Goal: Task Accomplishment & Management: Use online tool/utility

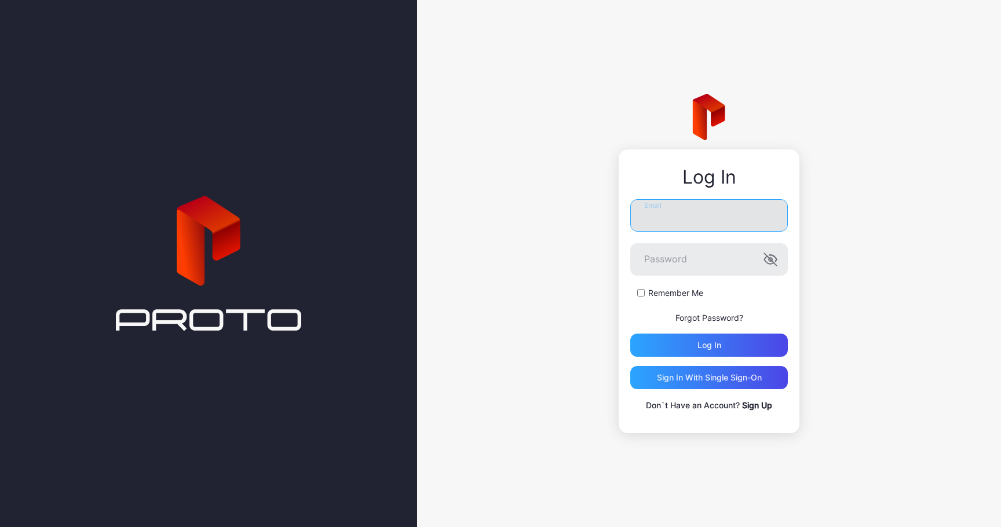
click at [708, 220] on input "Email" at bounding box center [709, 215] width 158 height 32
type input "**********"
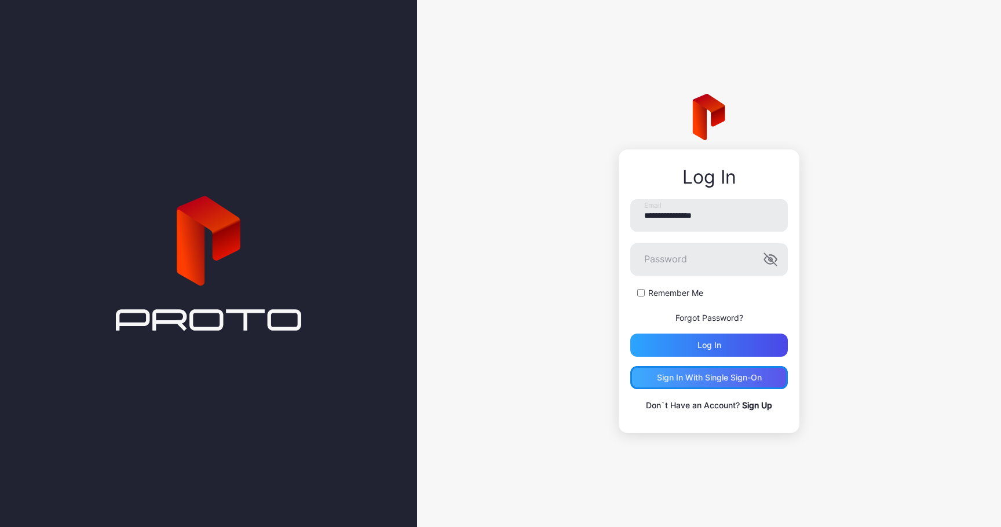
click at [689, 378] on div "Sign in With Single Sign-On" at bounding box center [709, 377] width 105 height 9
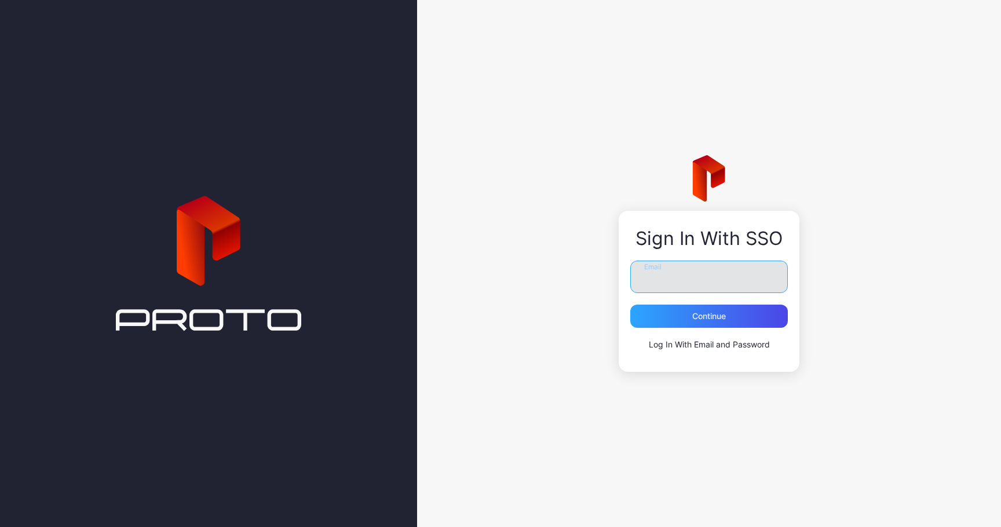
click at [659, 274] on input "Email" at bounding box center [709, 277] width 158 height 32
click at [464, 196] on div "Sign In With SSO Email Continue Log In With Email and Password" at bounding box center [709, 263] width 584 height 527
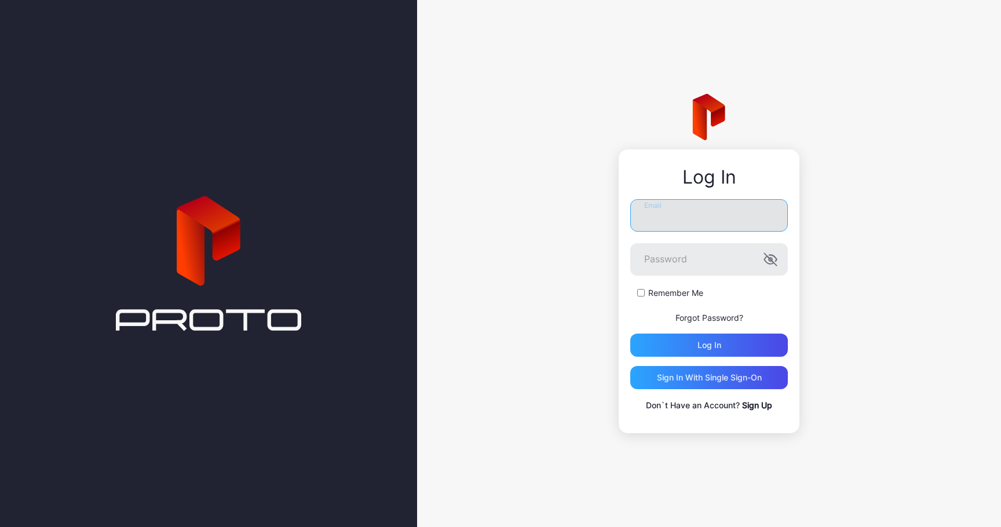
click at [667, 214] on input "Email" at bounding box center [709, 215] width 158 height 32
type input "**********"
click at [630, 334] on button "Log in" at bounding box center [709, 345] width 158 height 23
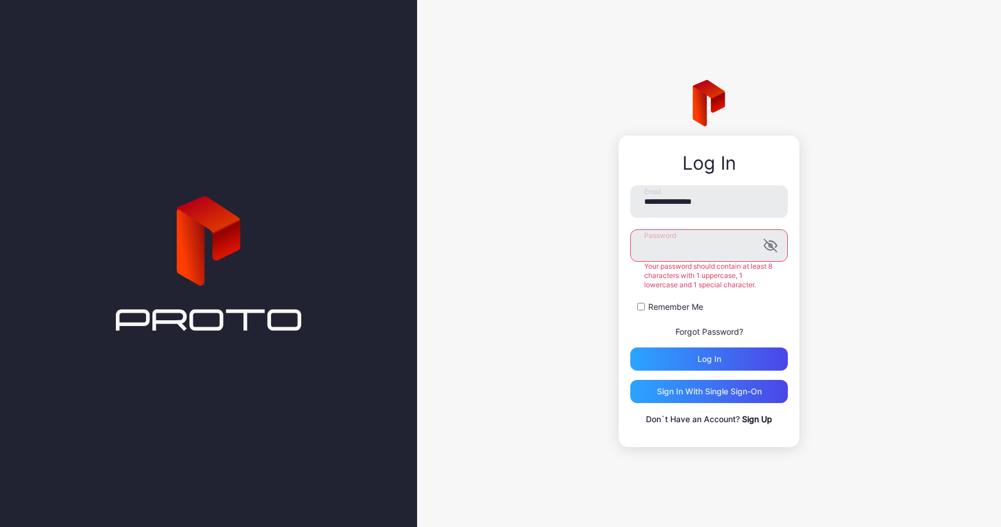
click at [630, 348] on button "Log in" at bounding box center [709, 359] width 158 height 23
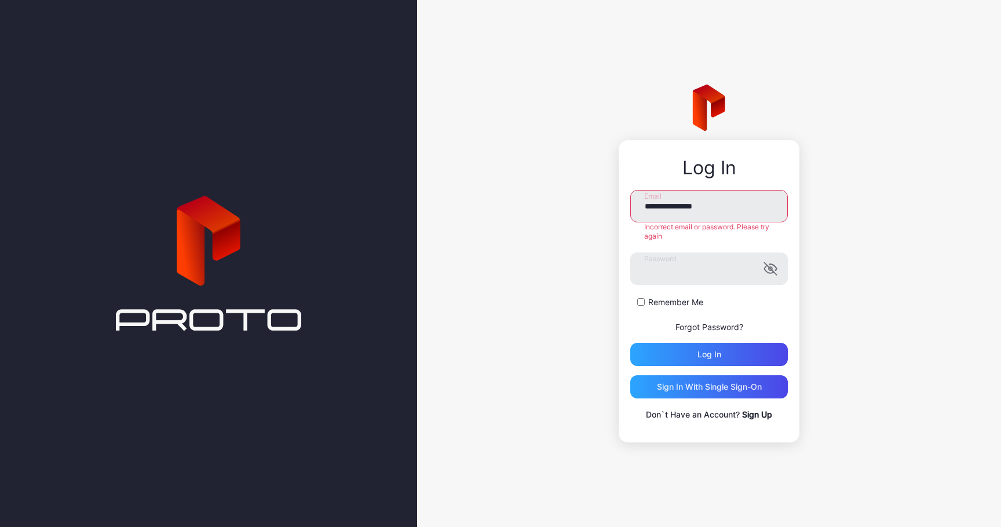
click at [697, 323] on link "Forgot Password?" at bounding box center [709, 327] width 68 height 10
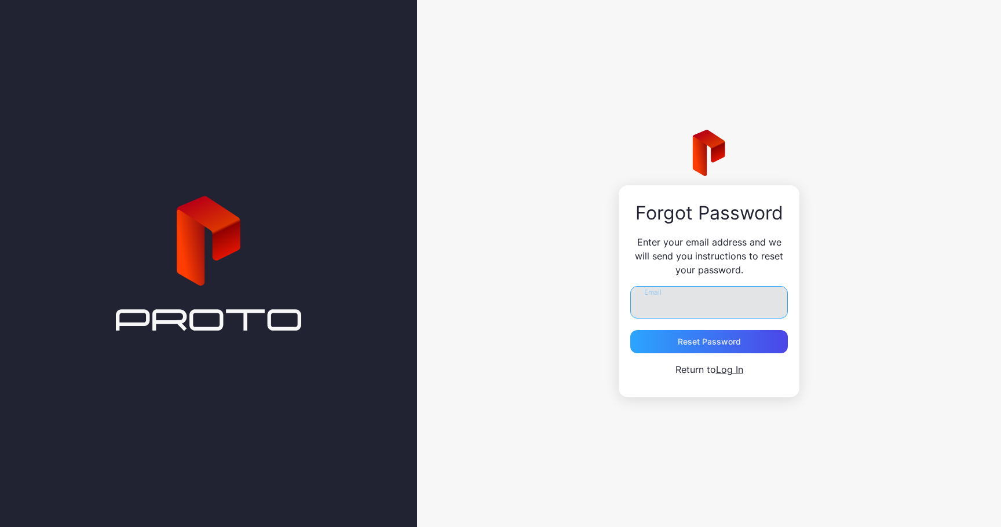
click at [673, 299] on input "Email" at bounding box center [709, 302] width 158 height 32
type input "**********"
click at [695, 342] on div "Reset Password" at bounding box center [709, 341] width 63 height 9
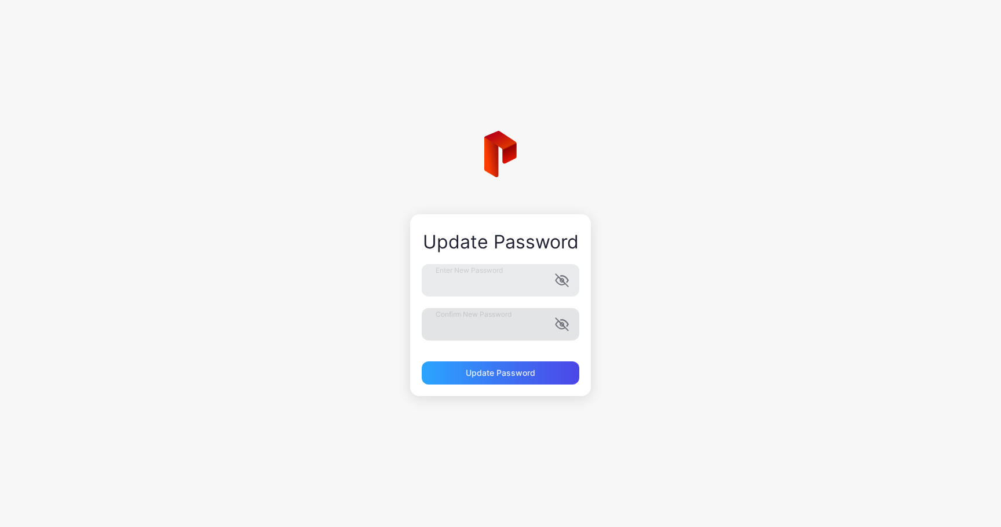
click at [566, 324] on icon "button" at bounding box center [562, 324] width 14 height 14
click at [492, 382] on div "Update Password" at bounding box center [501, 372] width 158 height 23
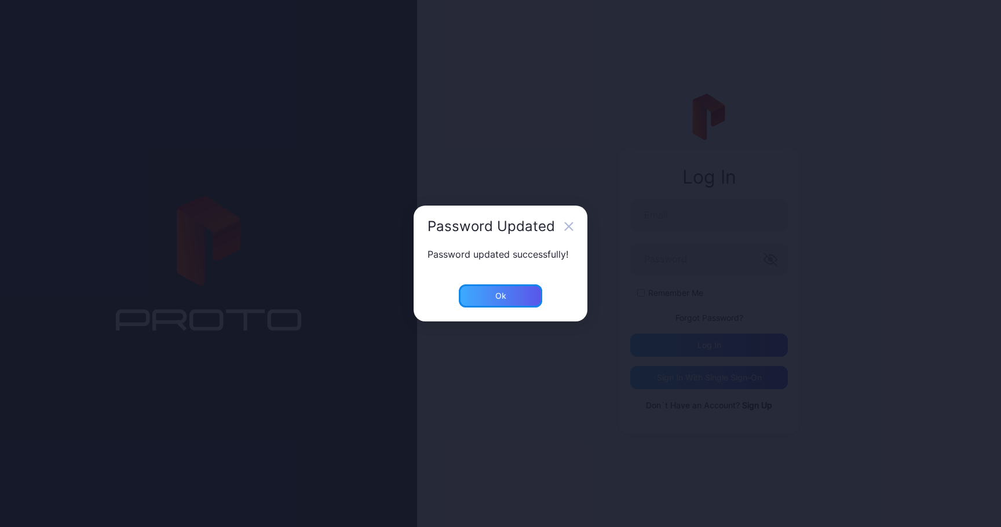
click at [505, 289] on div "Ok" at bounding box center [500, 295] width 83 height 23
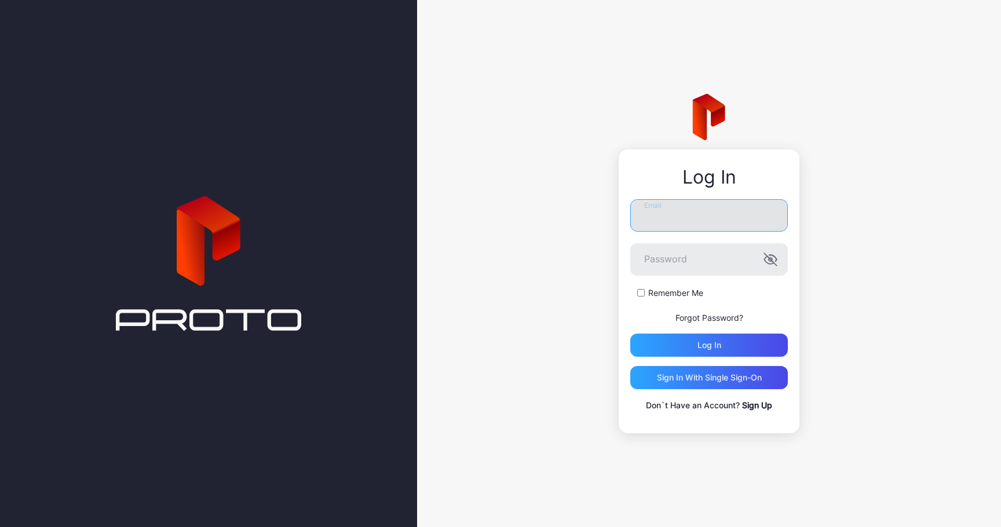
type input "**********"
click at [770, 260] on icon "button" at bounding box center [770, 260] width 12 height 12
click at [770, 260] on icon "button" at bounding box center [770, 260] width 14 height 14
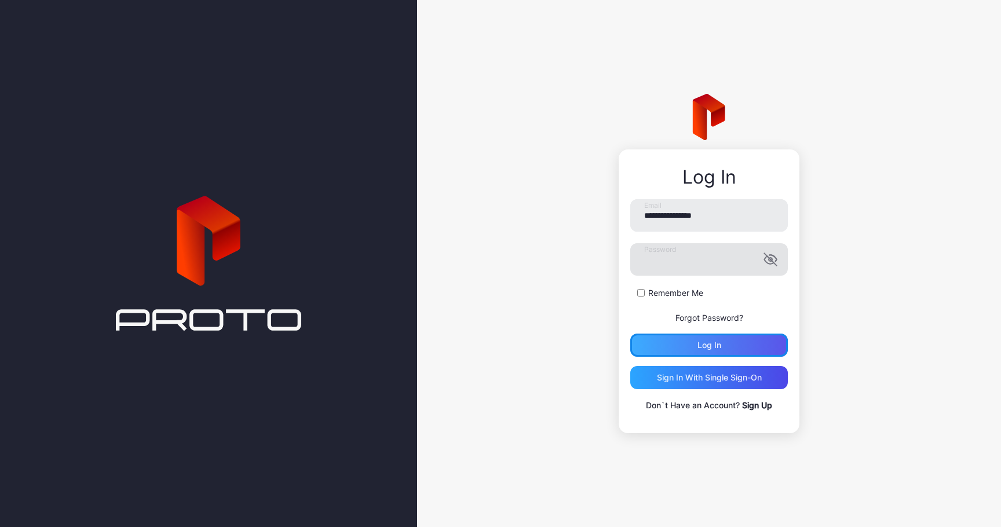
click at [722, 345] on div "Log in" at bounding box center [709, 345] width 158 height 23
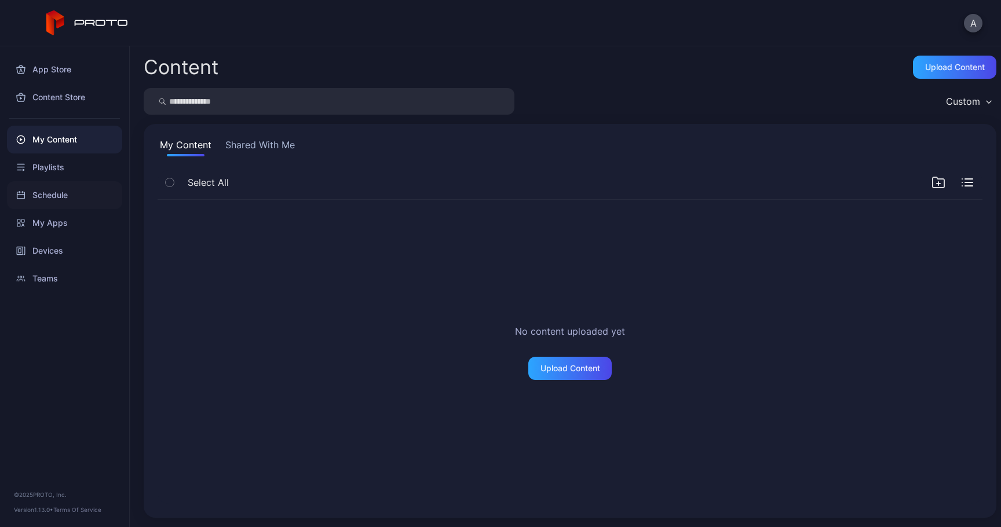
click at [68, 198] on div "Schedule" at bounding box center [64, 195] width 115 height 28
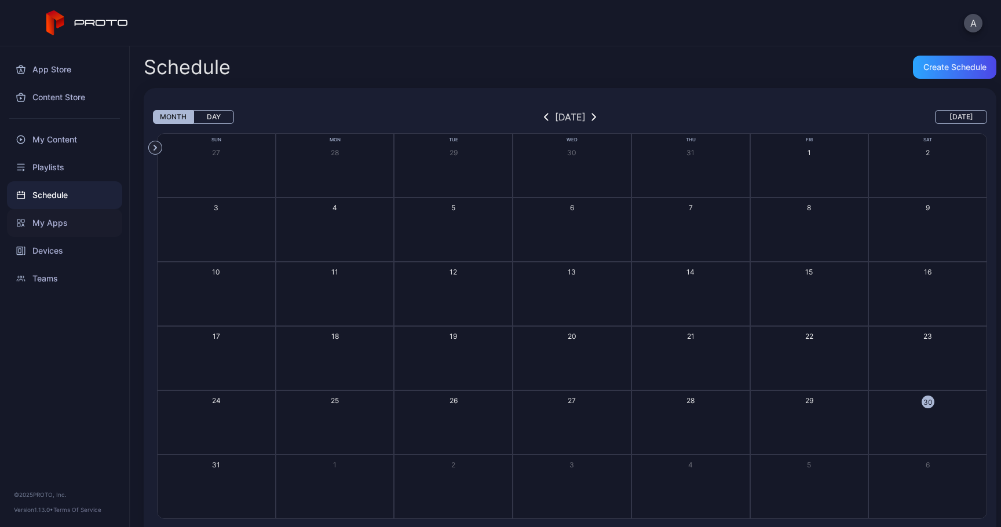
click at [68, 221] on div "My Apps" at bounding box center [64, 223] width 115 height 28
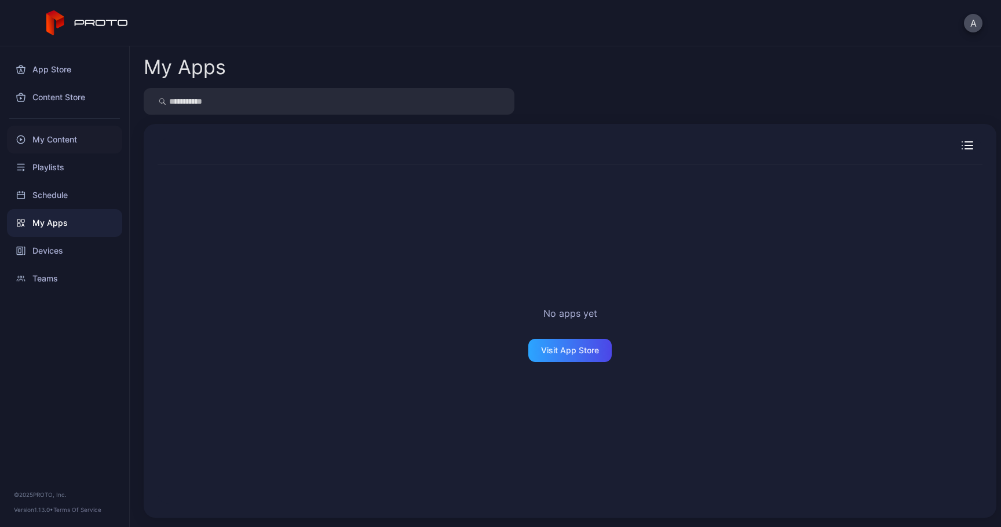
click at [62, 143] on div "My Content" at bounding box center [64, 140] width 115 height 28
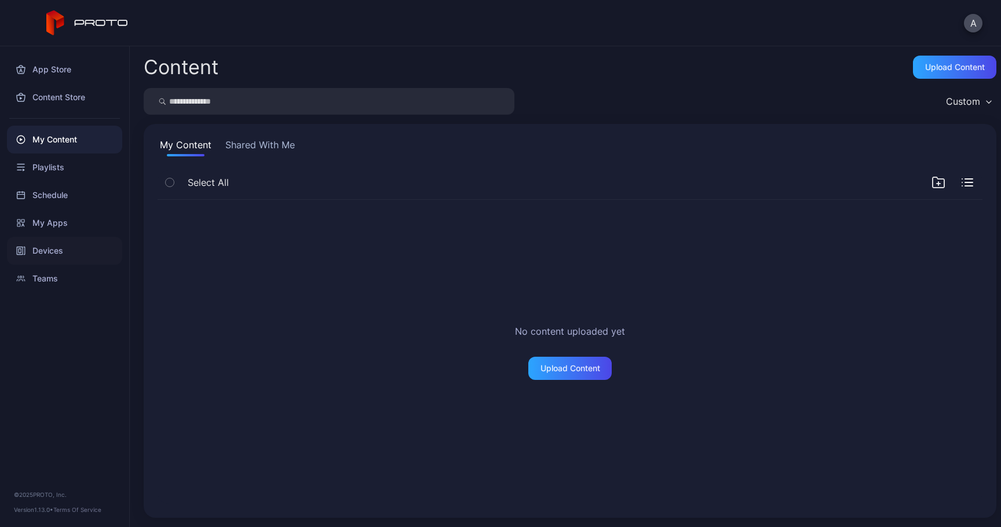
click at [64, 251] on div "Devices" at bounding box center [64, 251] width 115 height 28
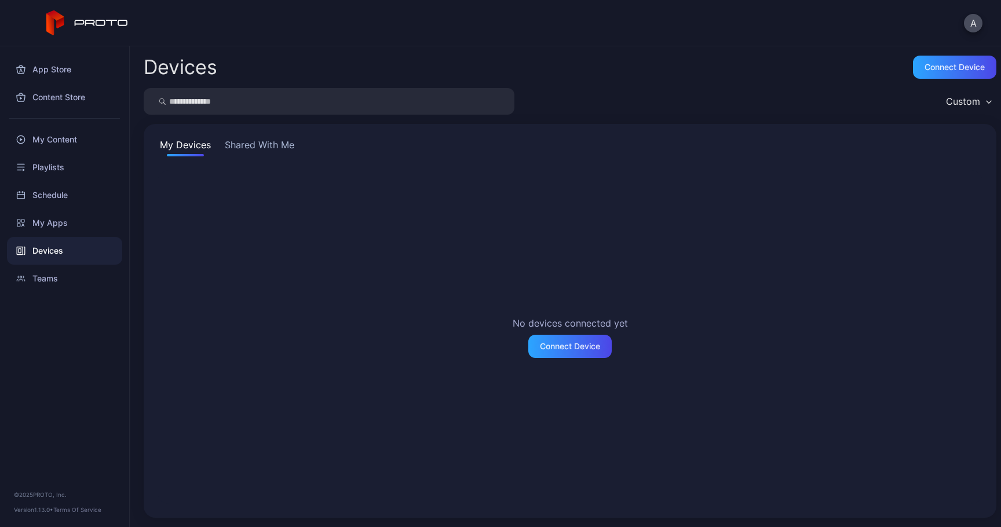
click at [264, 147] on button "Shared With Me" at bounding box center [259, 147] width 74 height 19
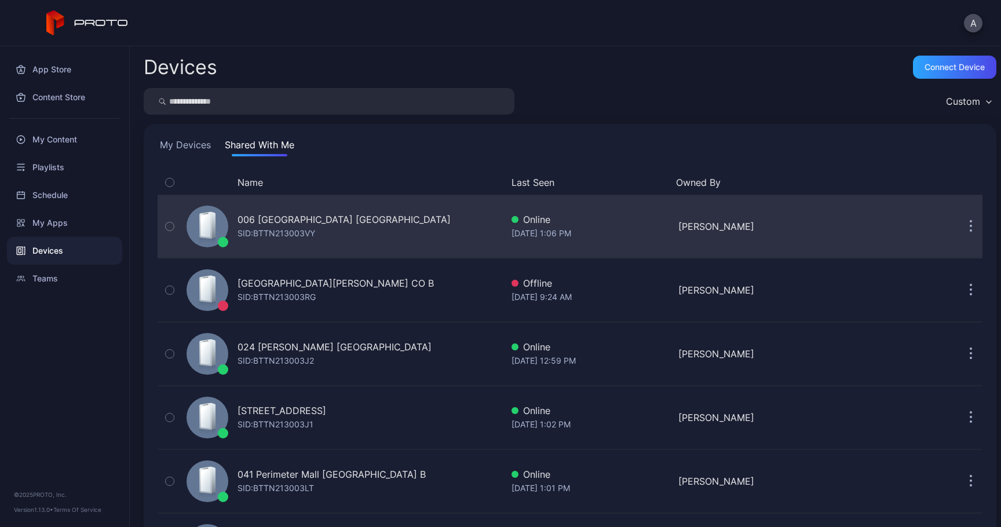
click at [959, 228] on button "button" at bounding box center [970, 226] width 23 height 23
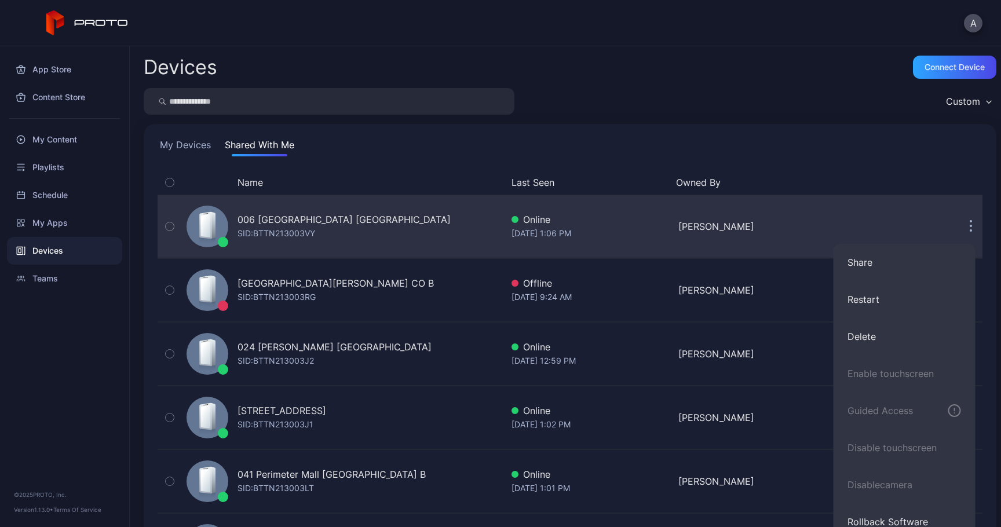
click at [455, 221] on div "006 Menlo Park Mall NJ SID: BTTN213003VY" at bounding box center [342, 227] width 320 height 58
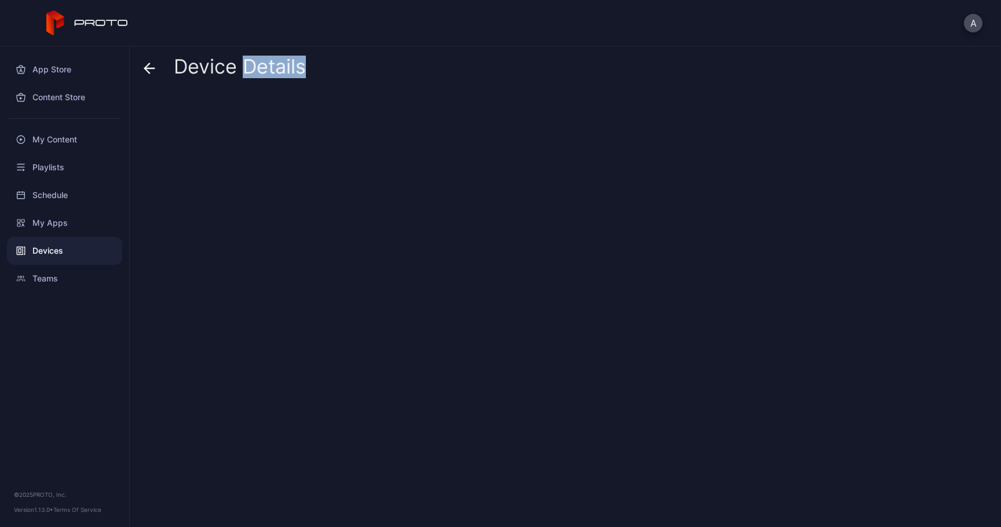
click at [454, 221] on div at bounding box center [570, 305] width 853 height 425
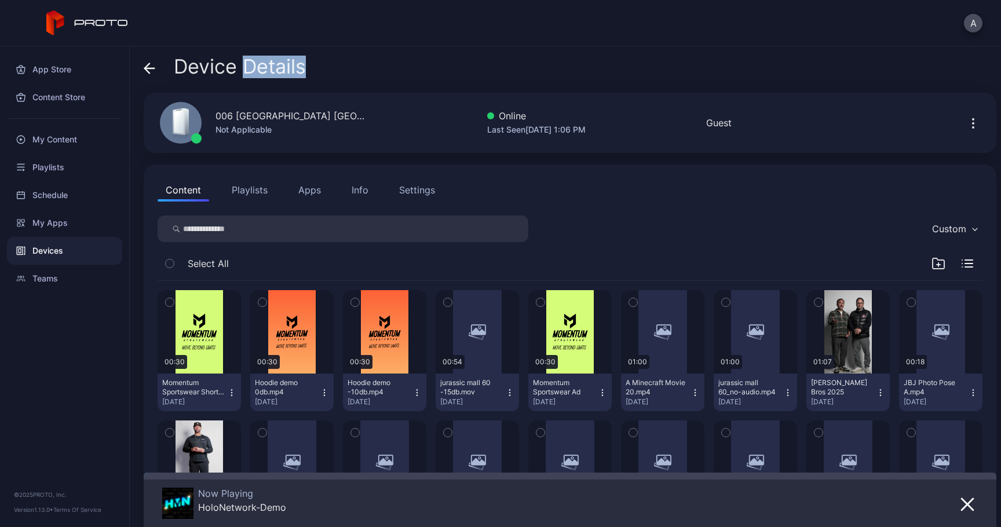
click at [313, 195] on button "Apps" at bounding box center [309, 189] width 39 height 23
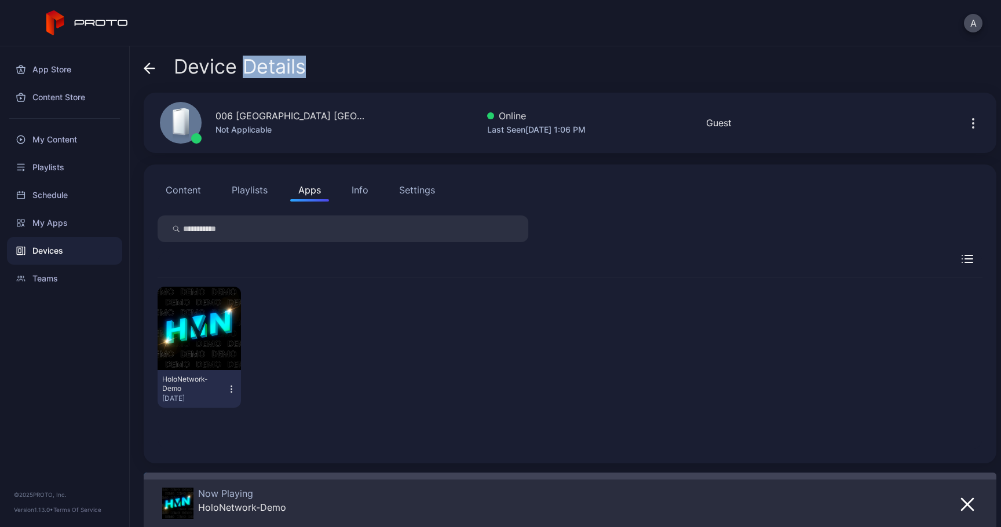
click at [236, 388] on icon "button" at bounding box center [231, 389] width 10 height 12
click at [425, 319] on div "HoloNetwork-Demo Aug 15, 2025" at bounding box center [570, 347] width 825 height 140
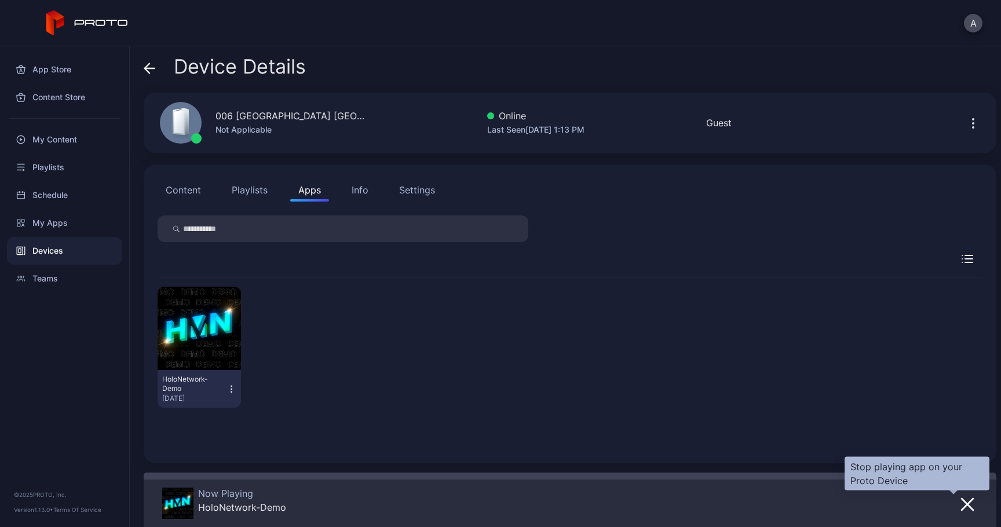
click at [962, 502] on icon "button" at bounding box center [968, 505] width 12 height 12
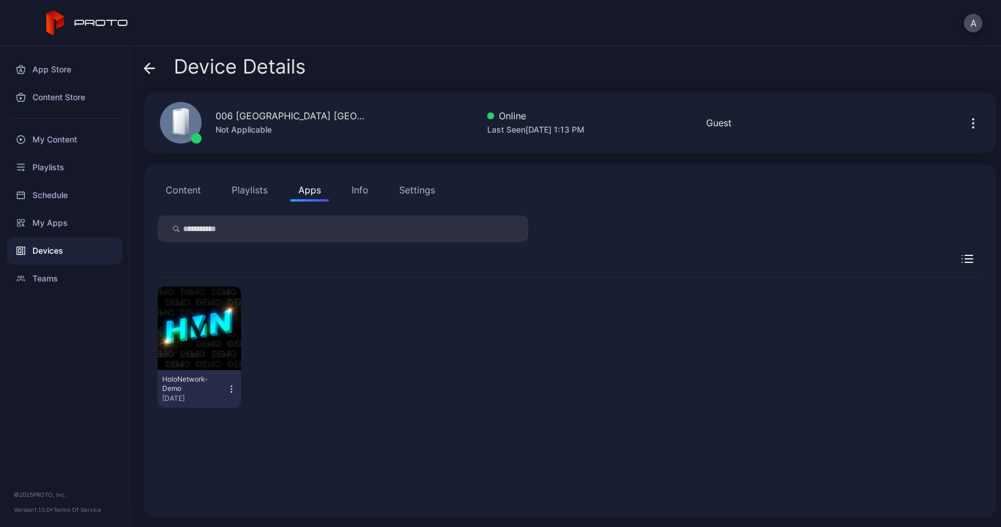
click at [148, 61] on span at bounding box center [150, 67] width 12 height 22
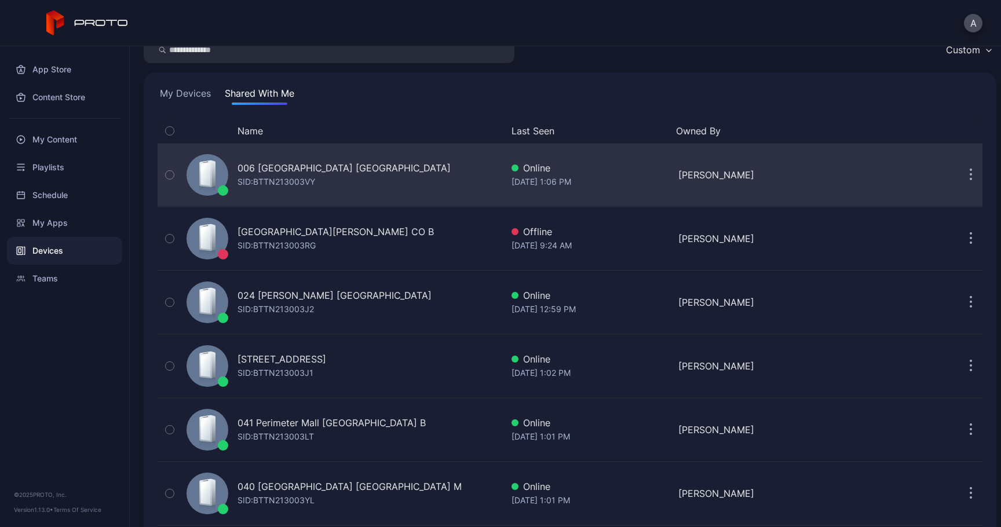
scroll to position [50, 0]
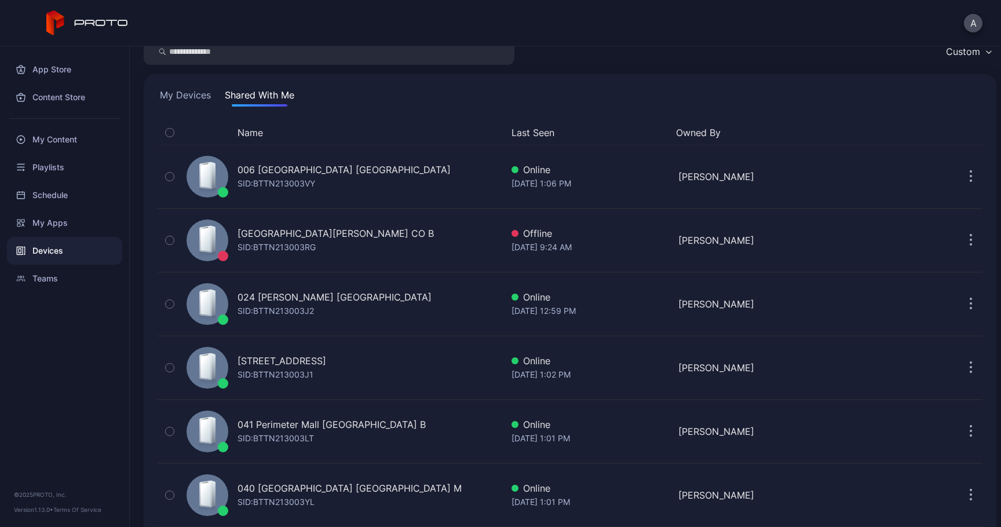
click at [282, 58] on input "search" at bounding box center [329, 51] width 371 height 27
type input "**"
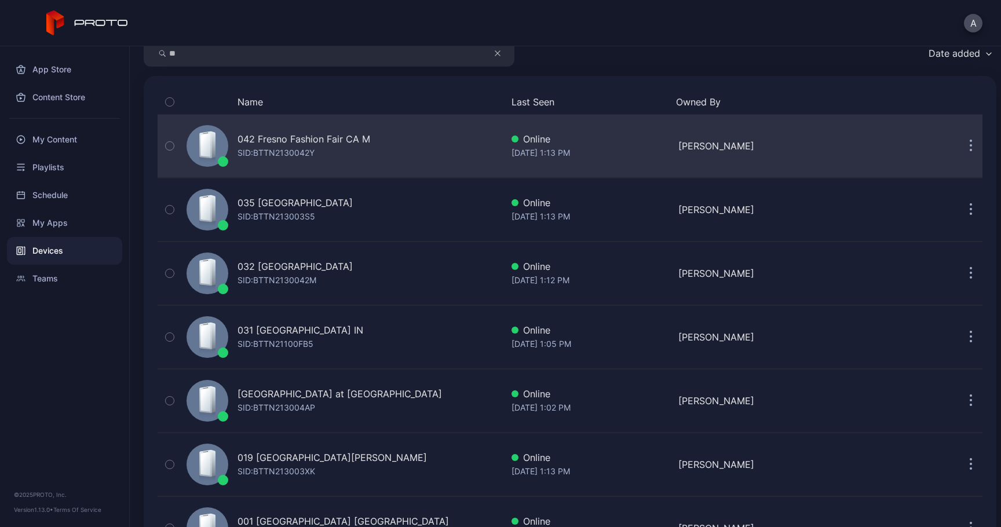
scroll to position [56, 0]
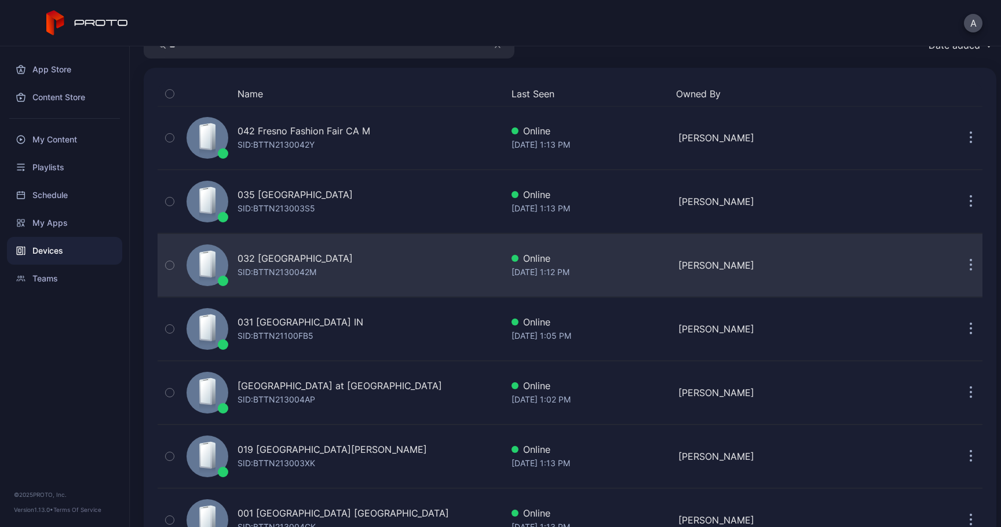
click at [392, 268] on div "032 Great Mall CA SID: BTTN2130042M" at bounding box center [342, 265] width 320 height 58
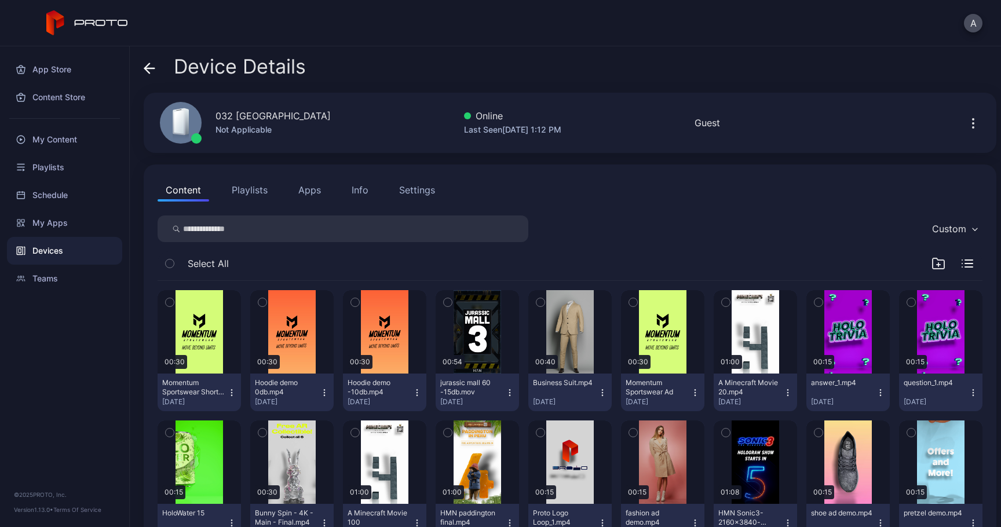
click at [309, 185] on button "Apps" at bounding box center [309, 189] width 39 height 23
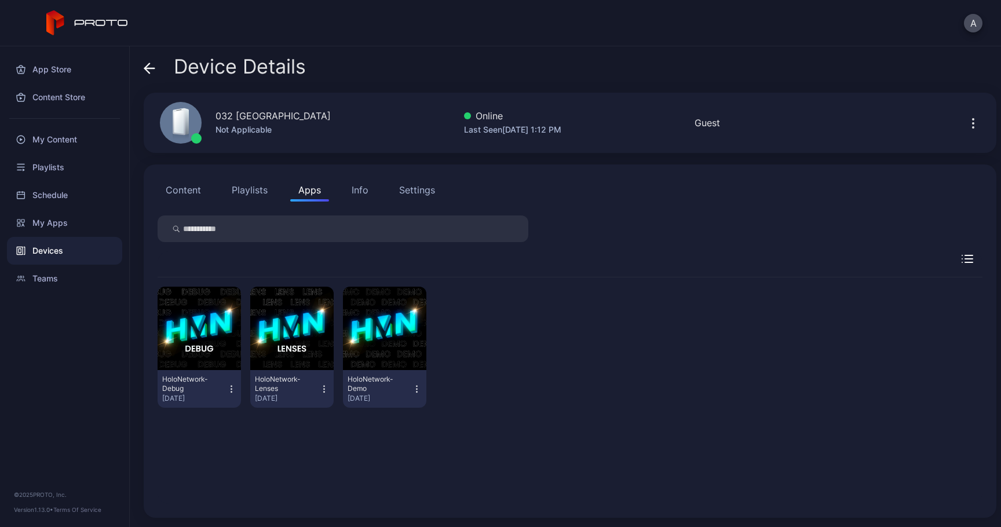
click at [422, 391] on icon "button" at bounding box center [417, 389] width 10 height 12
click at [329, 388] on icon "button" at bounding box center [324, 389] width 10 height 12
click at [405, 361] on button "button" at bounding box center [384, 328] width 83 height 83
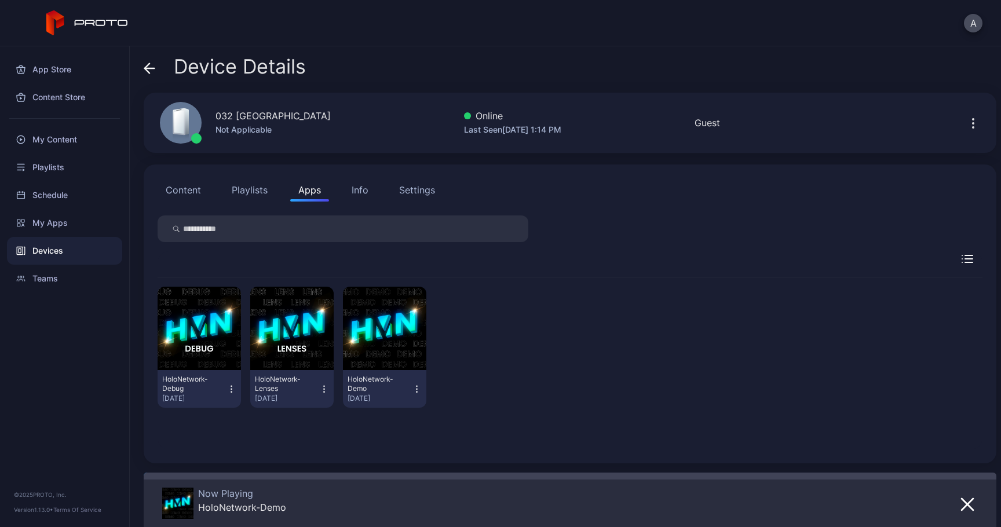
click at [758, 408] on div "HoloNetwork-Debug Aug 14, 2025 HoloNetwork-Lenses Jul 11, 2025 HoloNetwork-Demo…" at bounding box center [570, 347] width 825 height 140
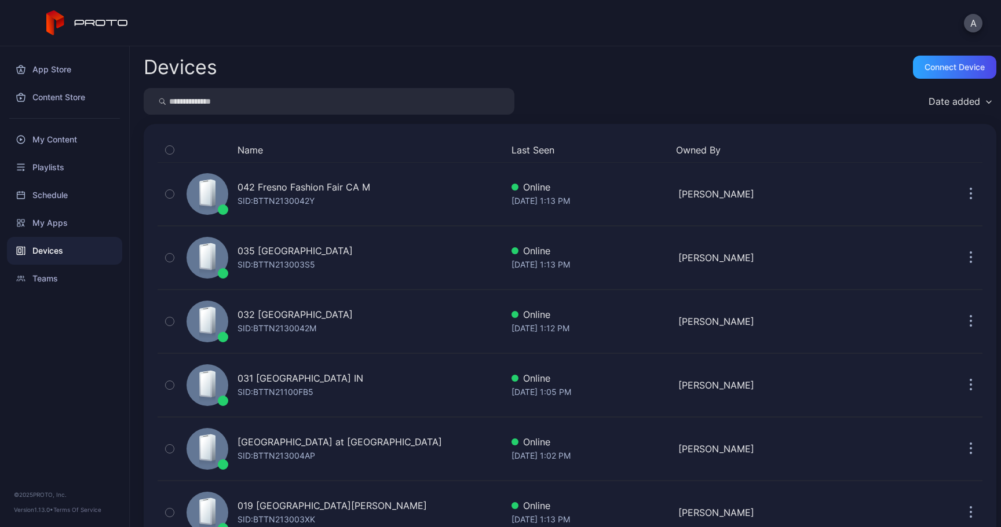
click at [535, 154] on button "Last Seen" at bounding box center [590, 150] width 156 height 14
click at [323, 98] on input "search" at bounding box center [329, 101] width 371 height 27
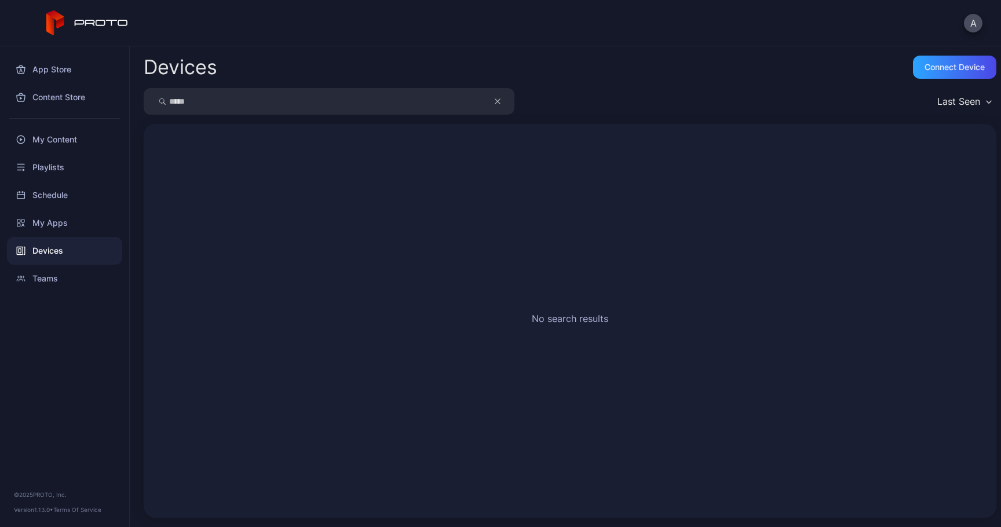
click at [306, 100] on input "*****" at bounding box center [329, 101] width 371 height 27
click at [185, 104] on input "***" at bounding box center [329, 101] width 371 height 27
type input "**"
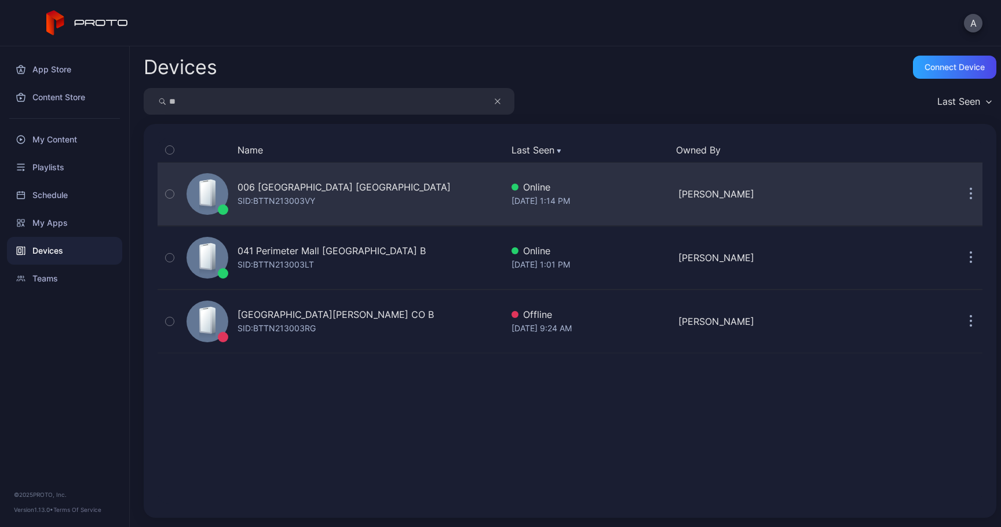
click at [397, 185] on div "006 Menlo Park Mall NJ SID: BTTN213003VY" at bounding box center [342, 194] width 320 height 58
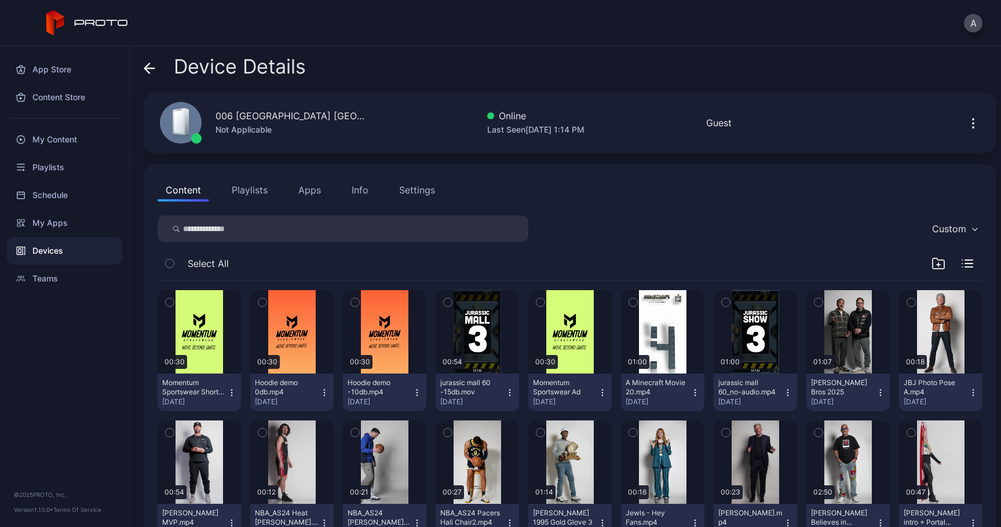
click at [318, 196] on button "Apps" at bounding box center [309, 189] width 39 height 23
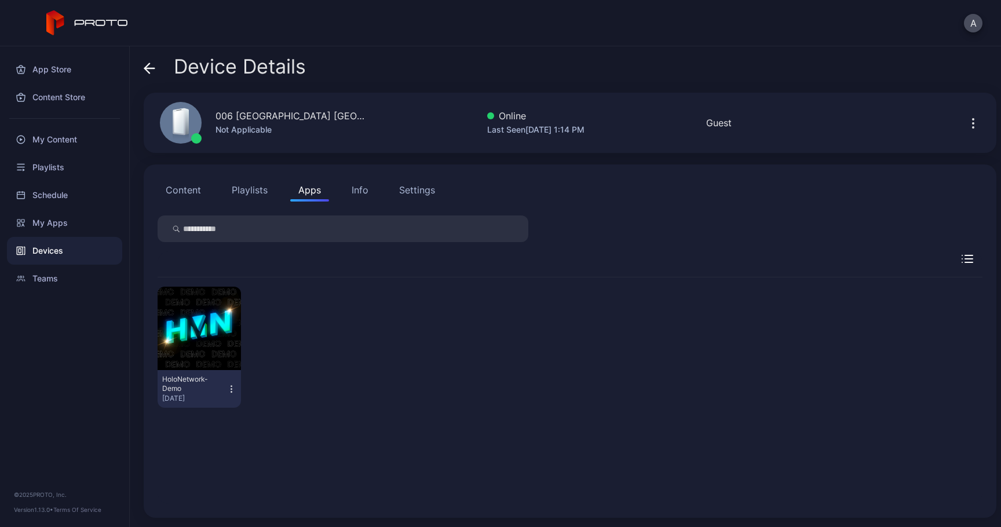
click at [232, 392] on icon "button" at bounding box center [231, 392] width 1 height 1
click at [367, 355] on div "HoloNetwork-Demo Aug 15, 2025" at bounding box center [570, 347] width 825 height 140
click at [355, 198] on button "Info" at bounding box center [360, 189] width 33 height 23
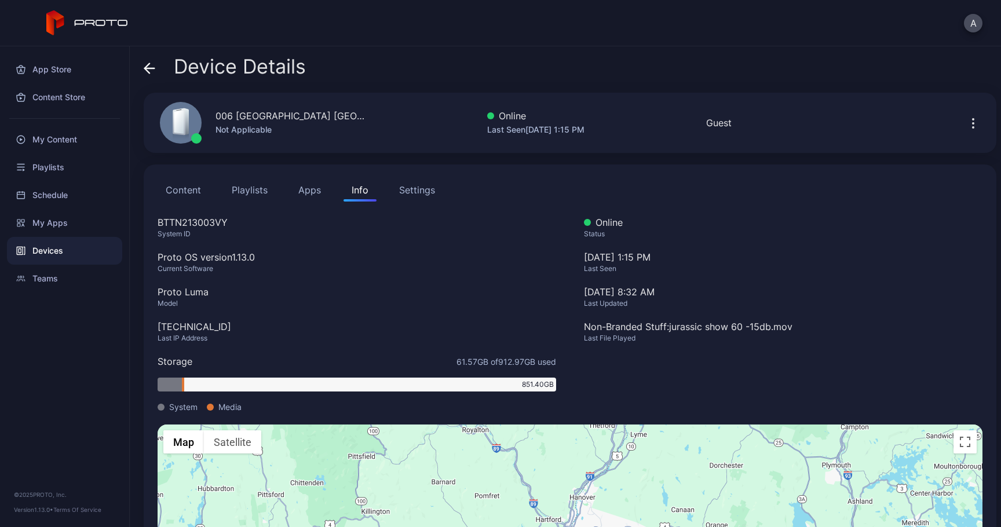
click at [436, 193] on button "Settings" at bounding box center [417, 189] width 52 height 23
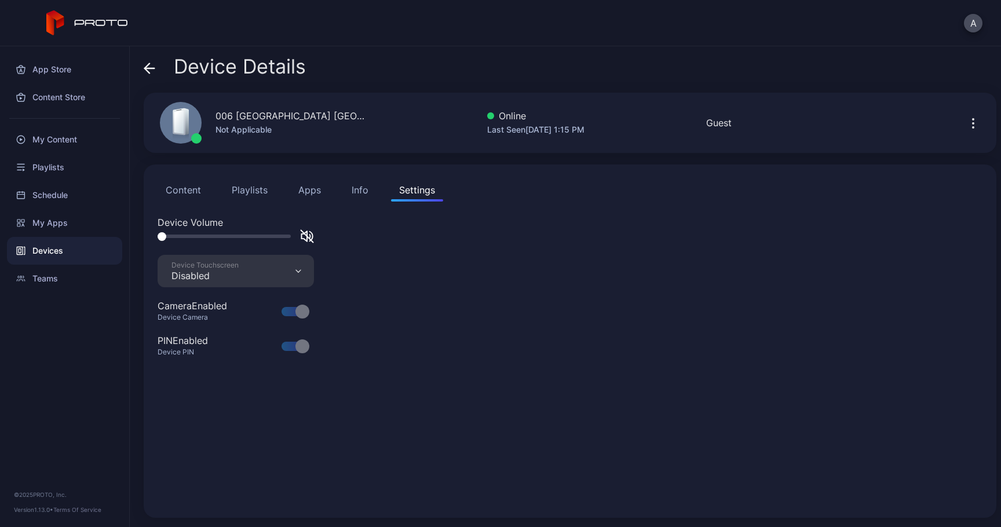
click at [358, 197] on button "Info" at bounding box center [360, 189] width 33 height 23
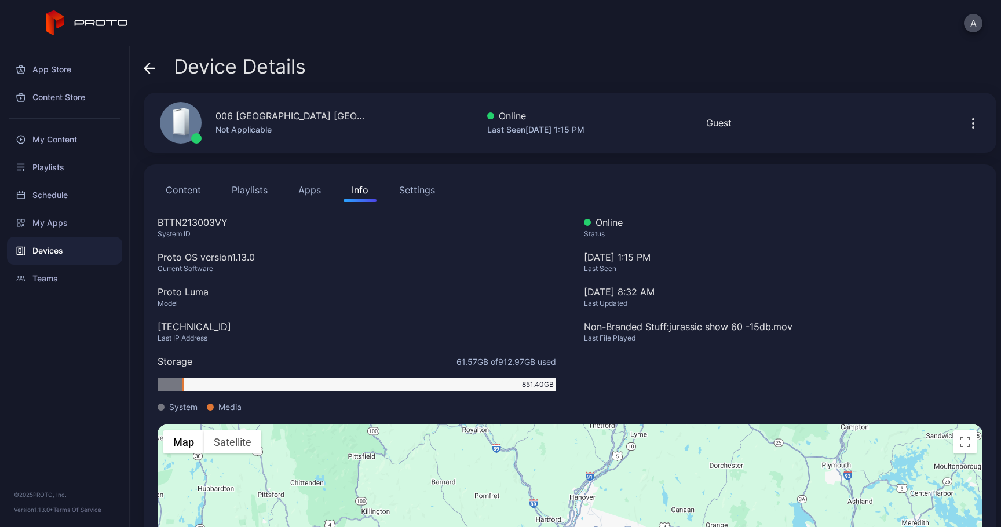
click at [415, 197] on button "Settings" at bounding box center [417, 189] width 52 height 23
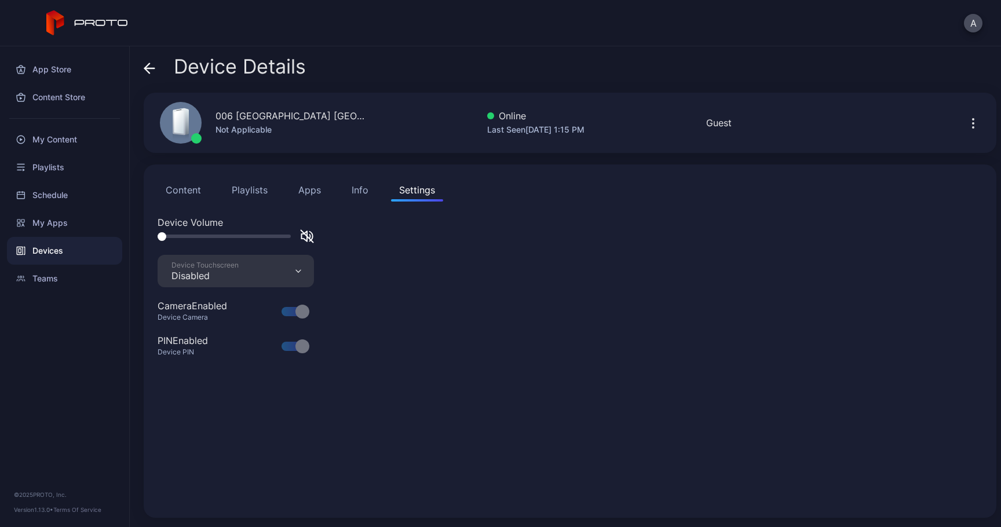
click at [344, 196] on button "Info" at bounding box center [360, 189] width 33 height 23
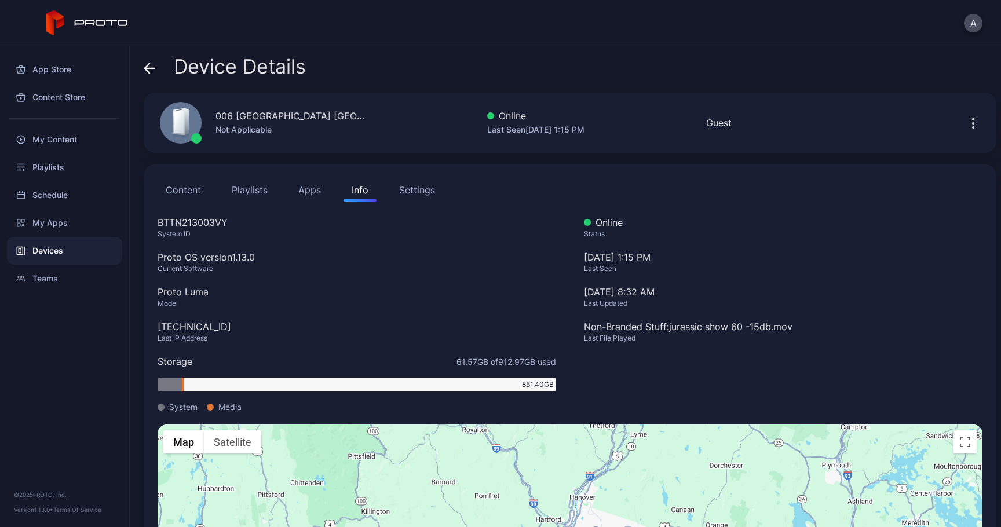
click at [434, 195] on button "Settings" at bounding box center [417, 189] width 52 height 23
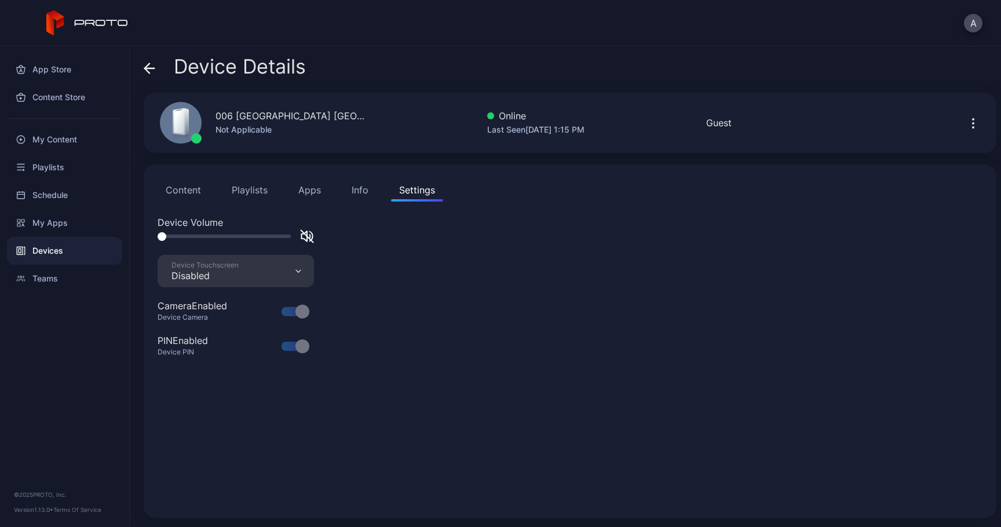
click at [199, 187] on button "Content" at bounding box center [184, 189] width 52 height 23
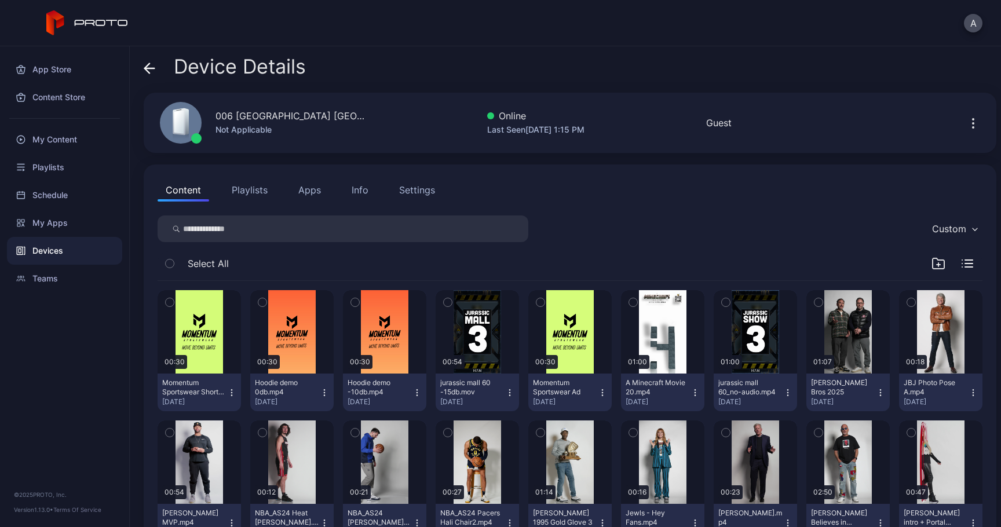
click at [264, 196] on button "Playlists" at bounding box center [250, 189] width 52 height 23
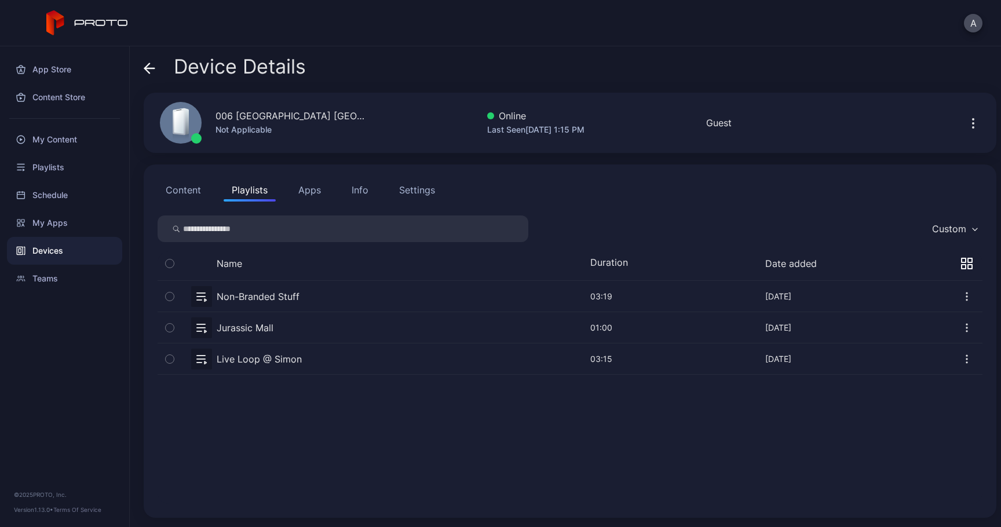
click at [314, 195] on button "Apps" at bounding box center [309, 189] width 39 height 23
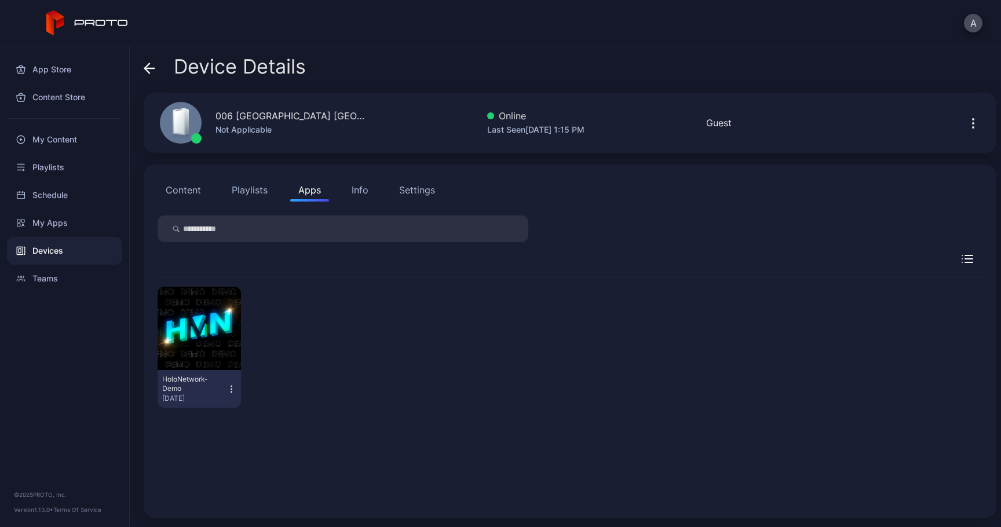
click at [156, 67] on div "Device Details" at bounding box center [225, 70] width 162 height 28
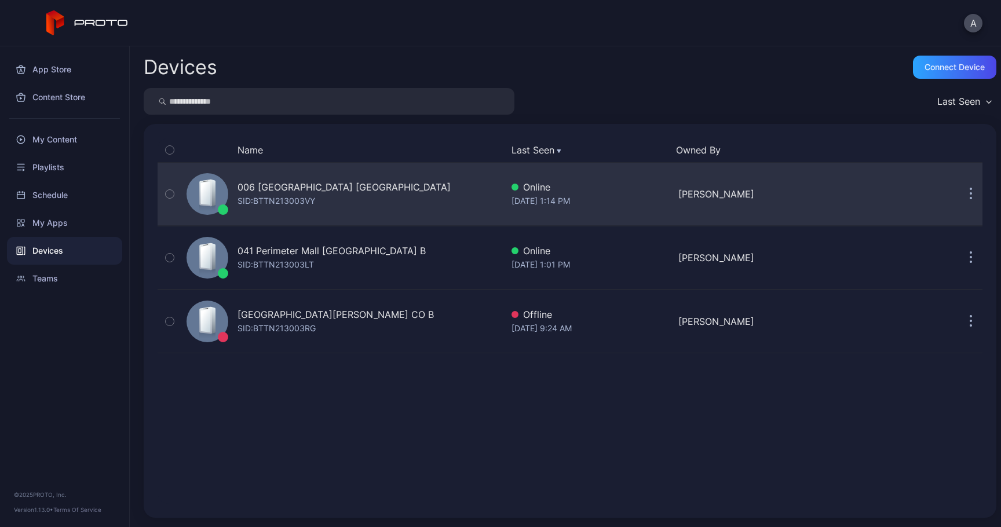
click at [959, 198] on button "button" at bounding box center [970, 193] width 23 height 23
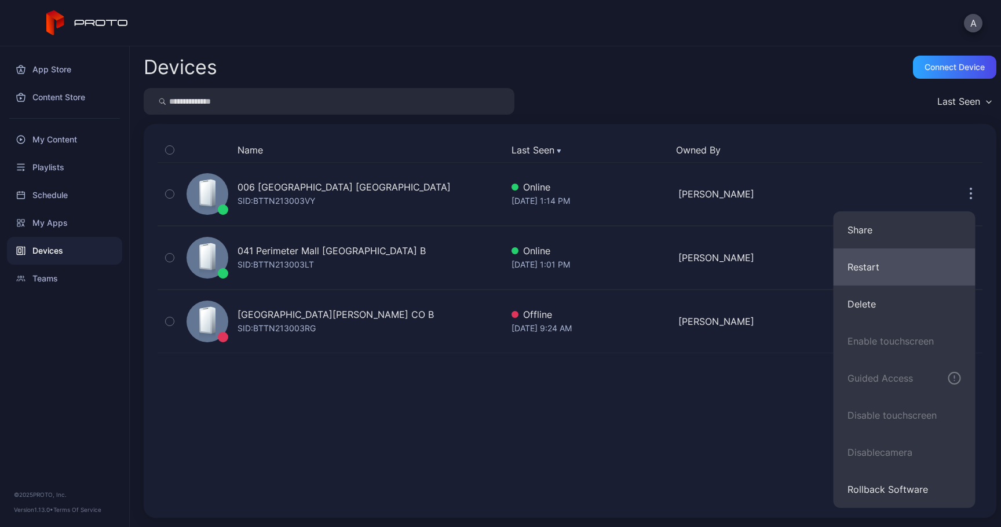
click at [886, 269] on button "Restart" at bounding box center [905, 267] width 142 height 37
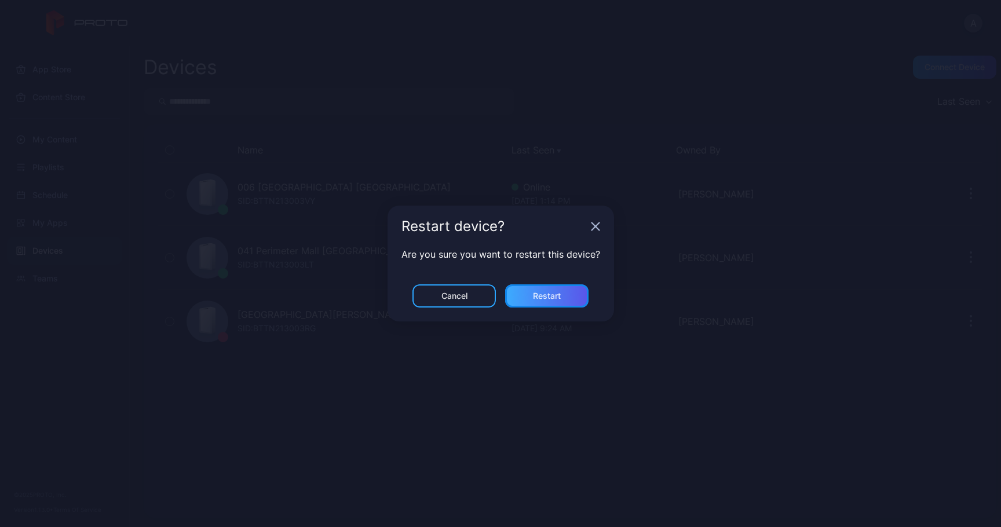
click at [550, 291] on div "Restart" at bounding box center [547, 295] width 28 height 9
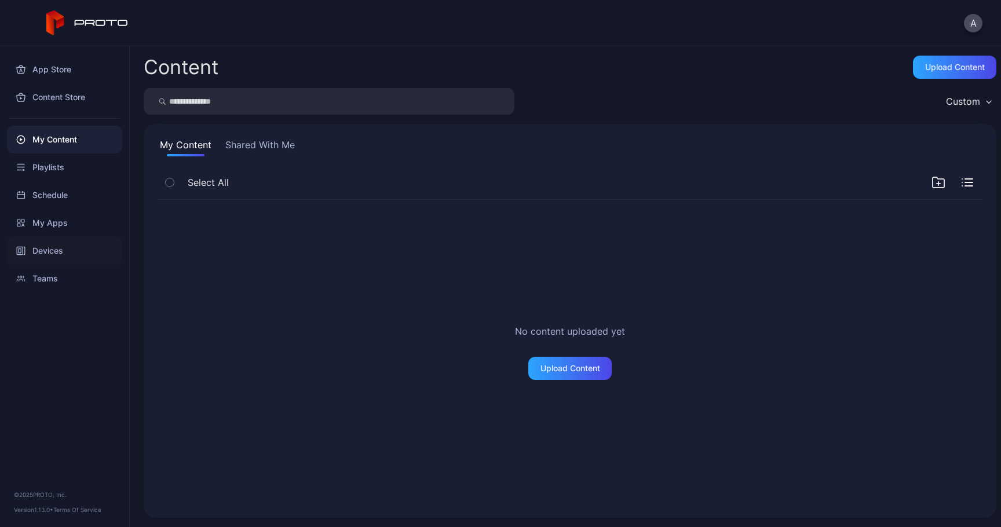
click at [60, 248] on div "Devices" at bounding box center [64, 251] width 115 height 28
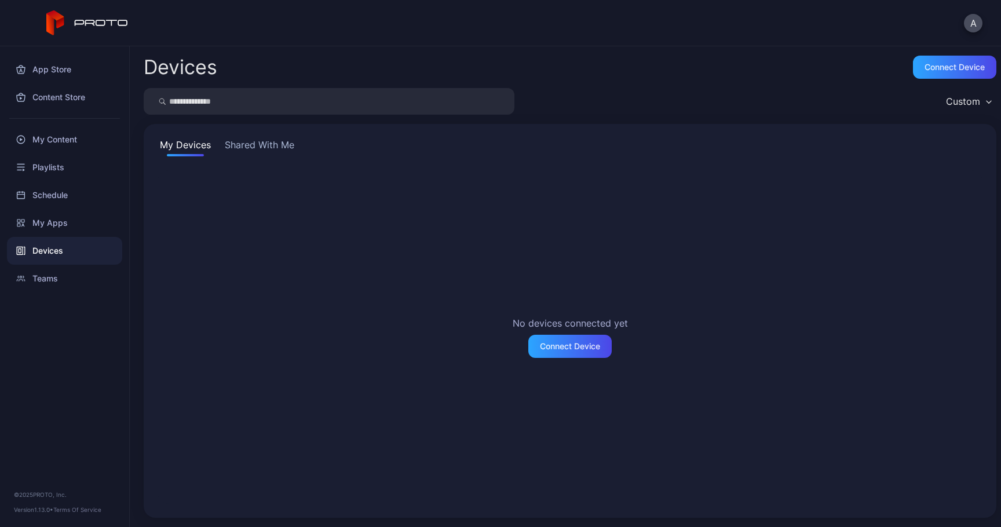
click at [268, 148] on button "Shared With Me" at bounding box center [259, 147] width 74 height 19
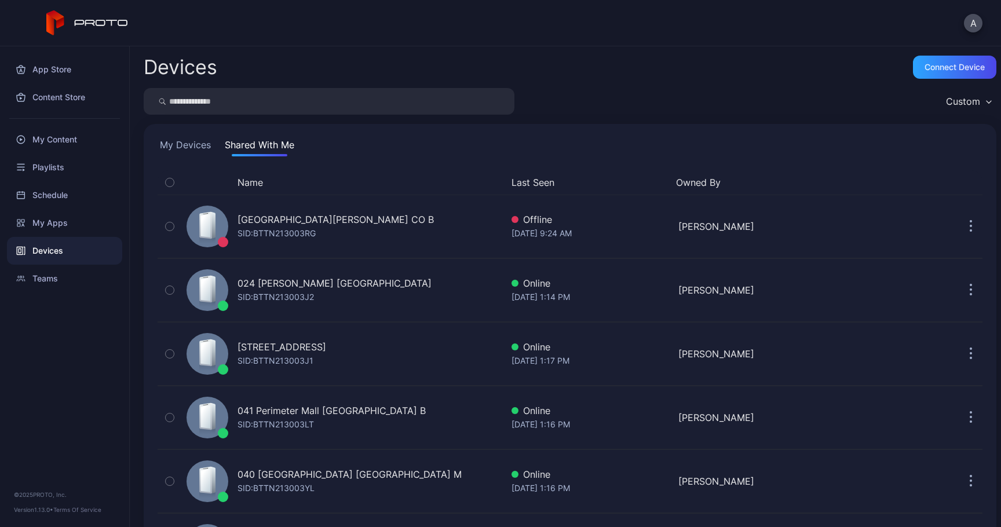
click at [294, 97] on input "search" at bounding box center [329, 101] width 371 height 27
type input "**"
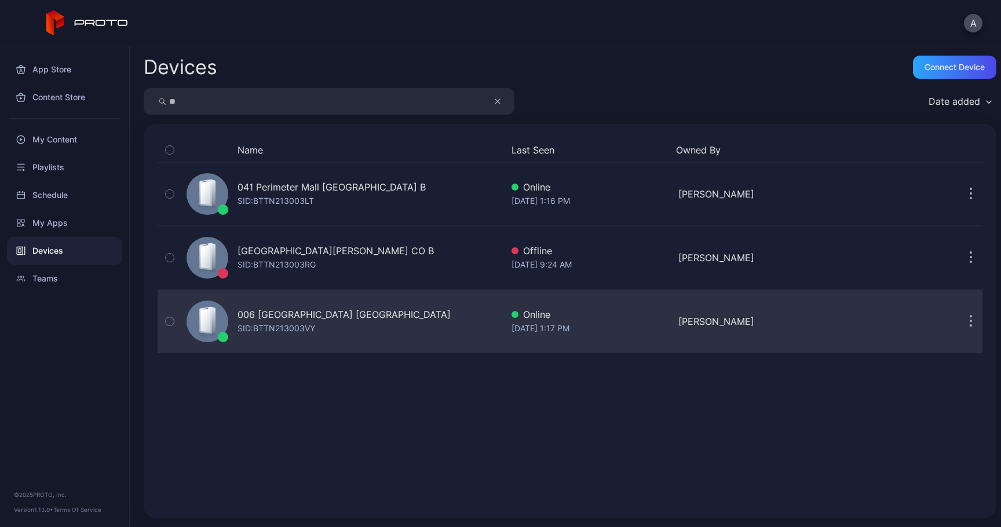
click at [323, 317] on div "006 [GEOGRAPHIC_DATA] [GEOGRAPHIC_DATA]" at bounding box center [344, 315] width 213 height 14
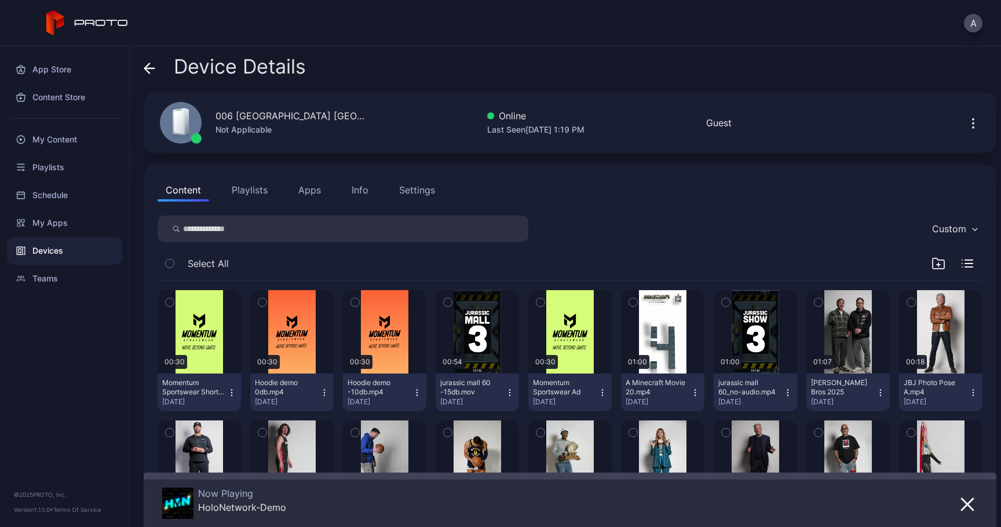
click at [147, 66] on icon at bounding box center [150, 69] width 12 height 12
